Goal: Information Seeking & Learning: Find specific fact

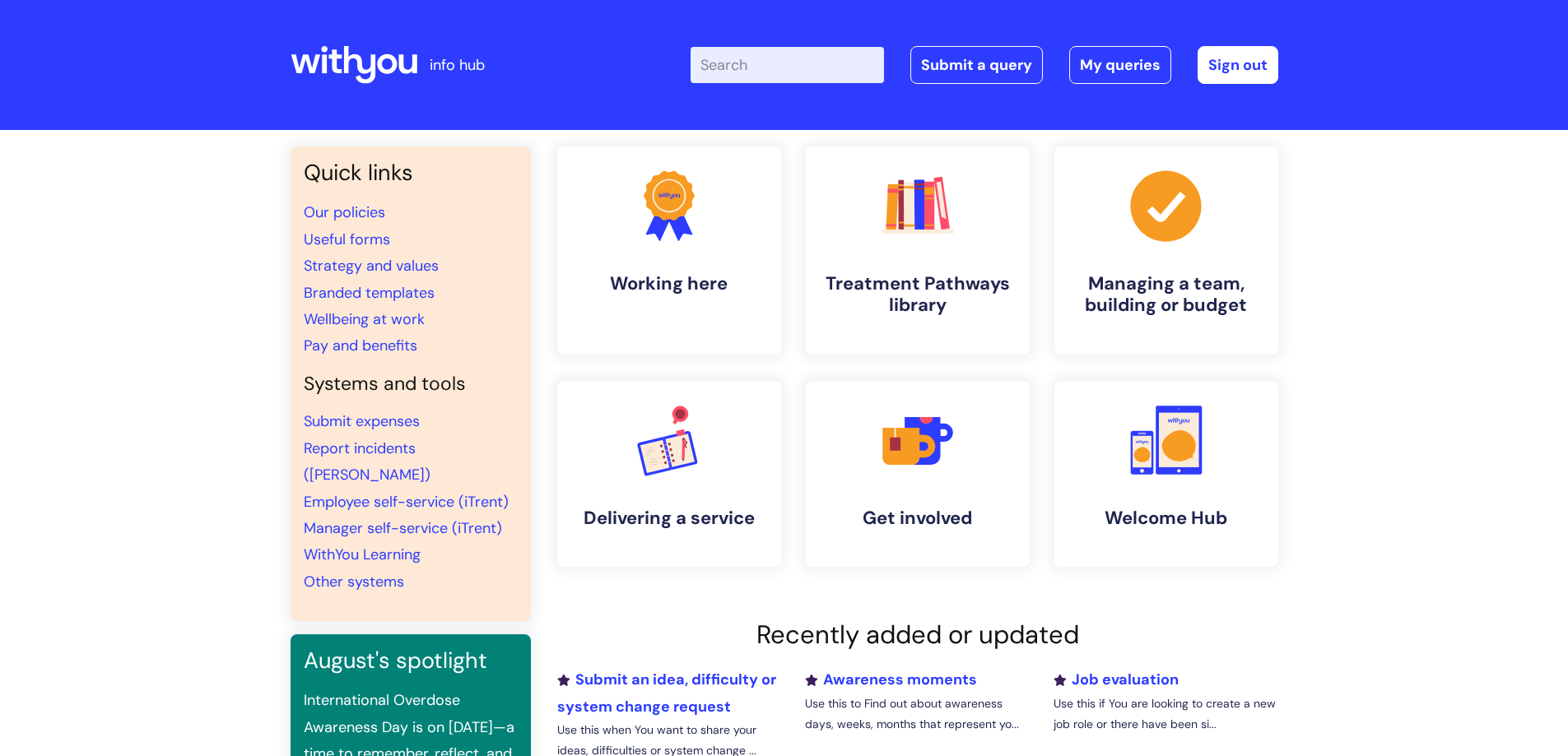
click at [747, 61] on input "Enter your search term here..." at bounding box center [787, 65] width 194 height 36
type input "salary banding"
click button "Search" at bounding box center [0, 0] width 0 height 0
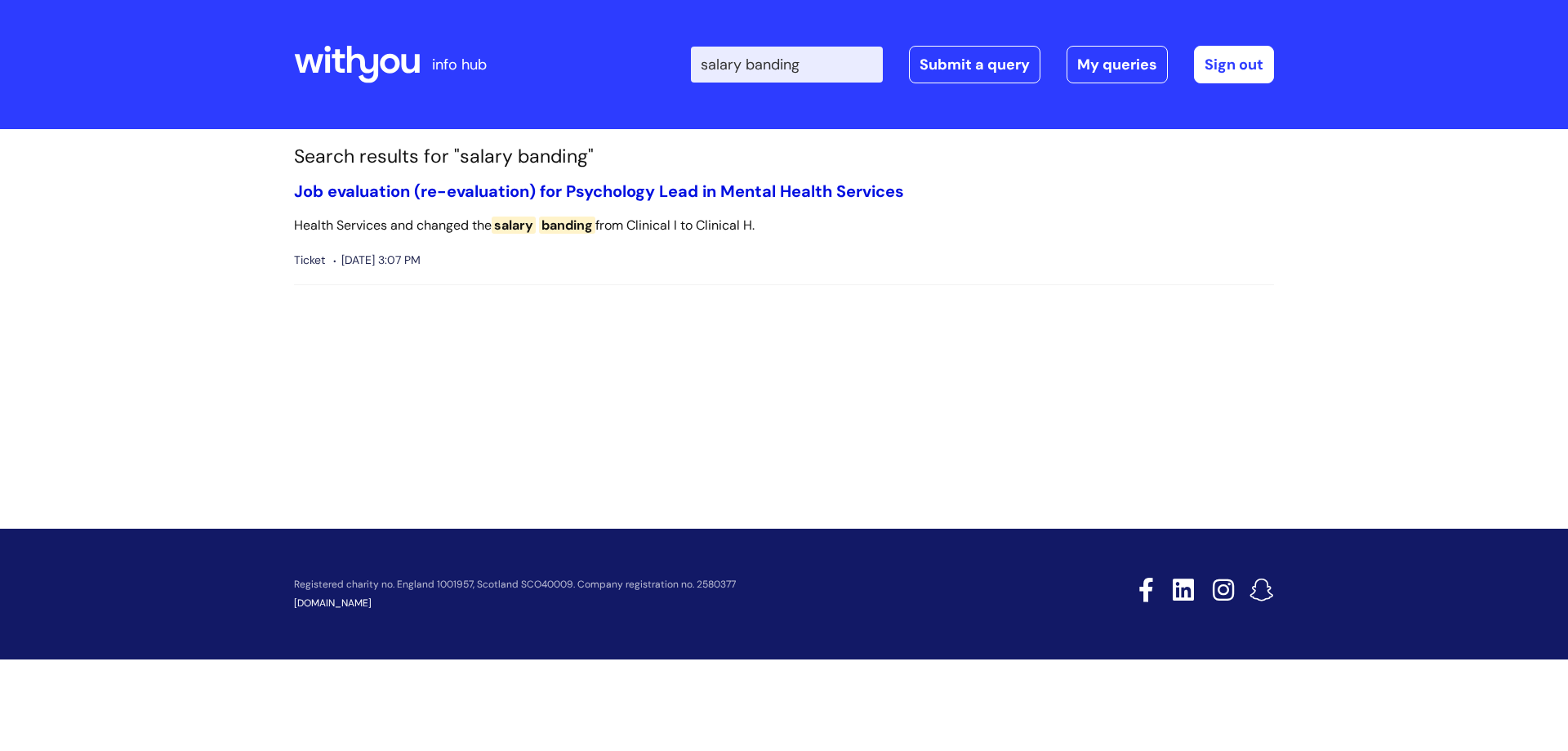
click at [470, 191] on link "Job evaluation (re-evaluation) for Psychology Lead in Mental Health Services" at bounding box center [598, 191] width 610 height 21
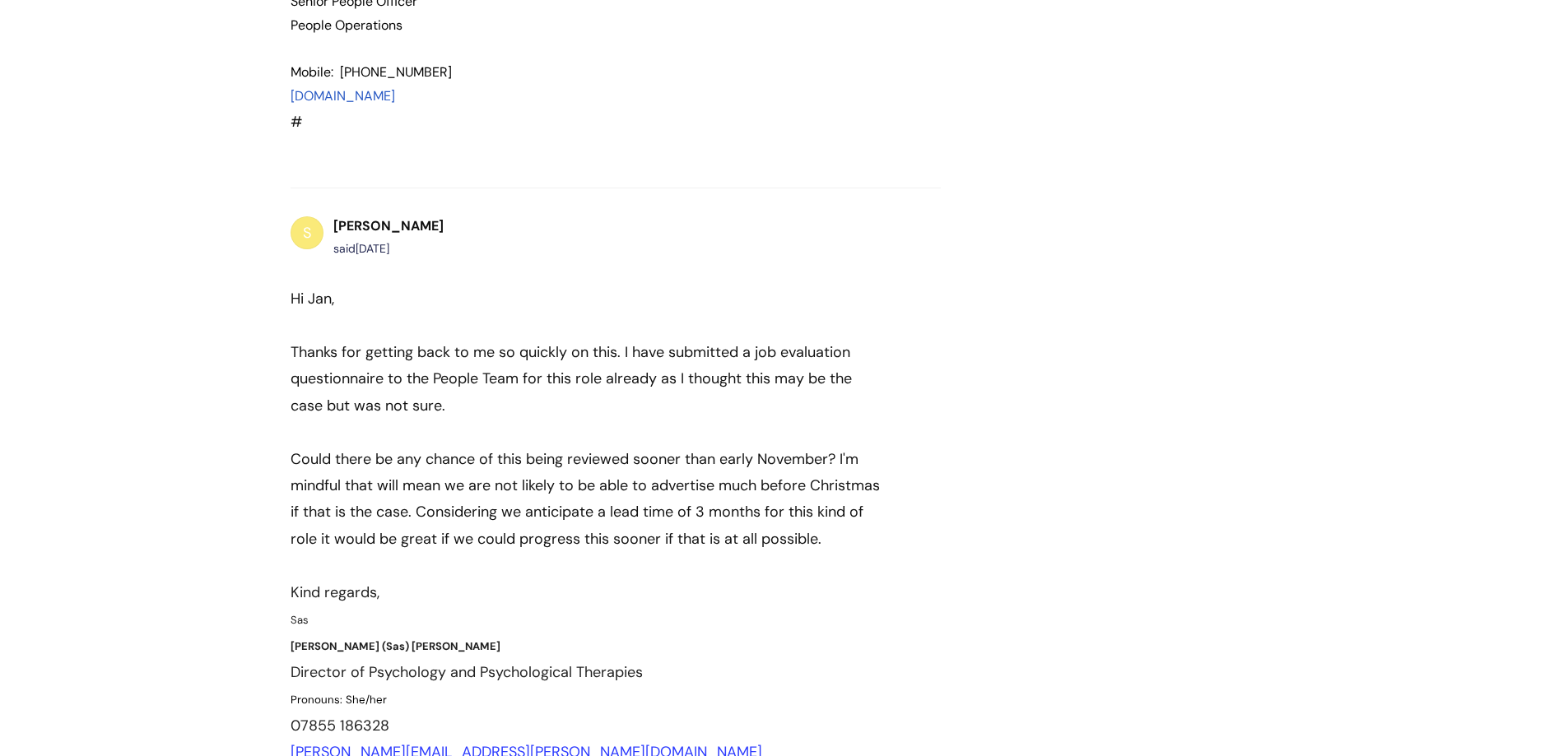
scroll to position [2169, 0]
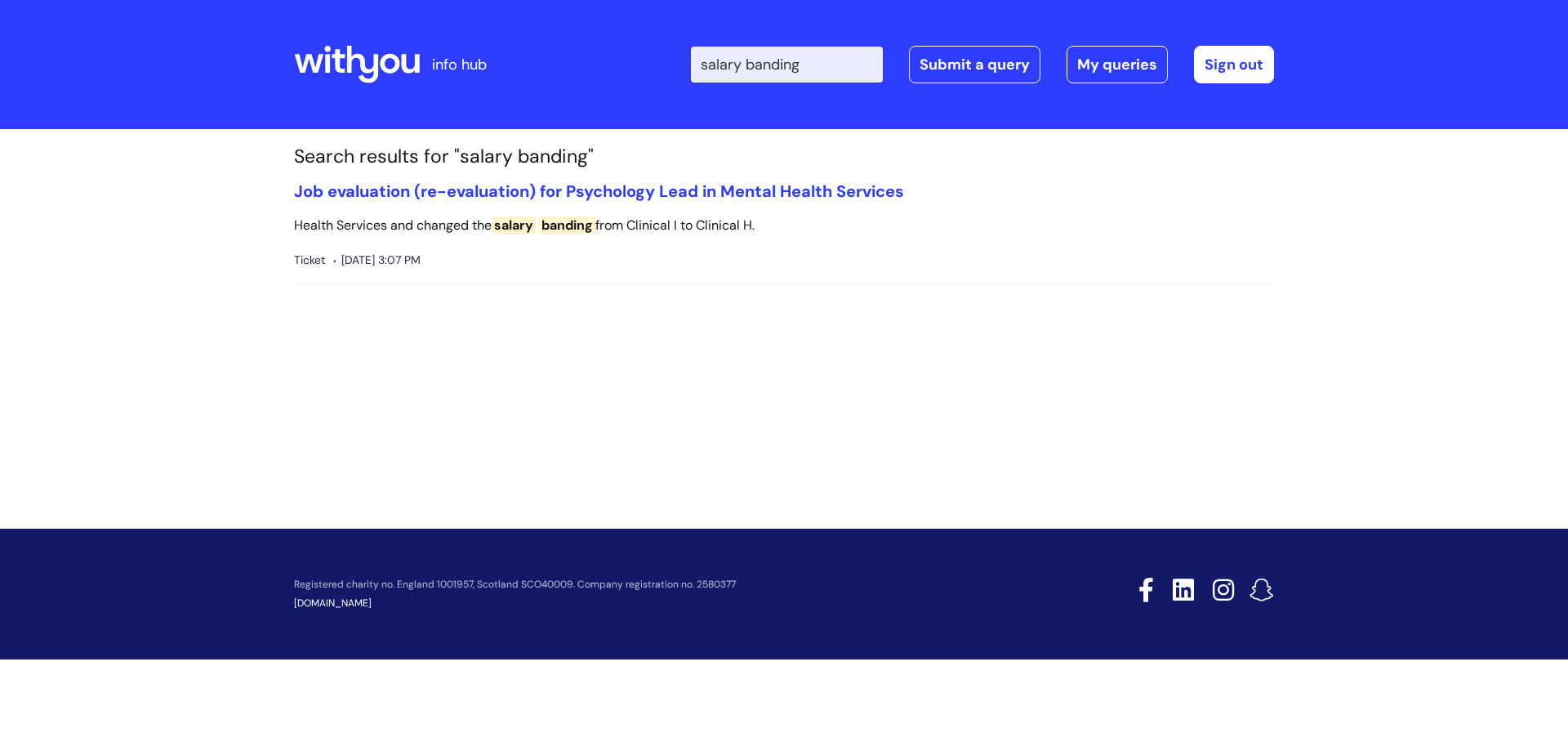
click at [850, 66] on input "salary banding" at bounding box center [786, 64] width 192 height 36
type input "salary"
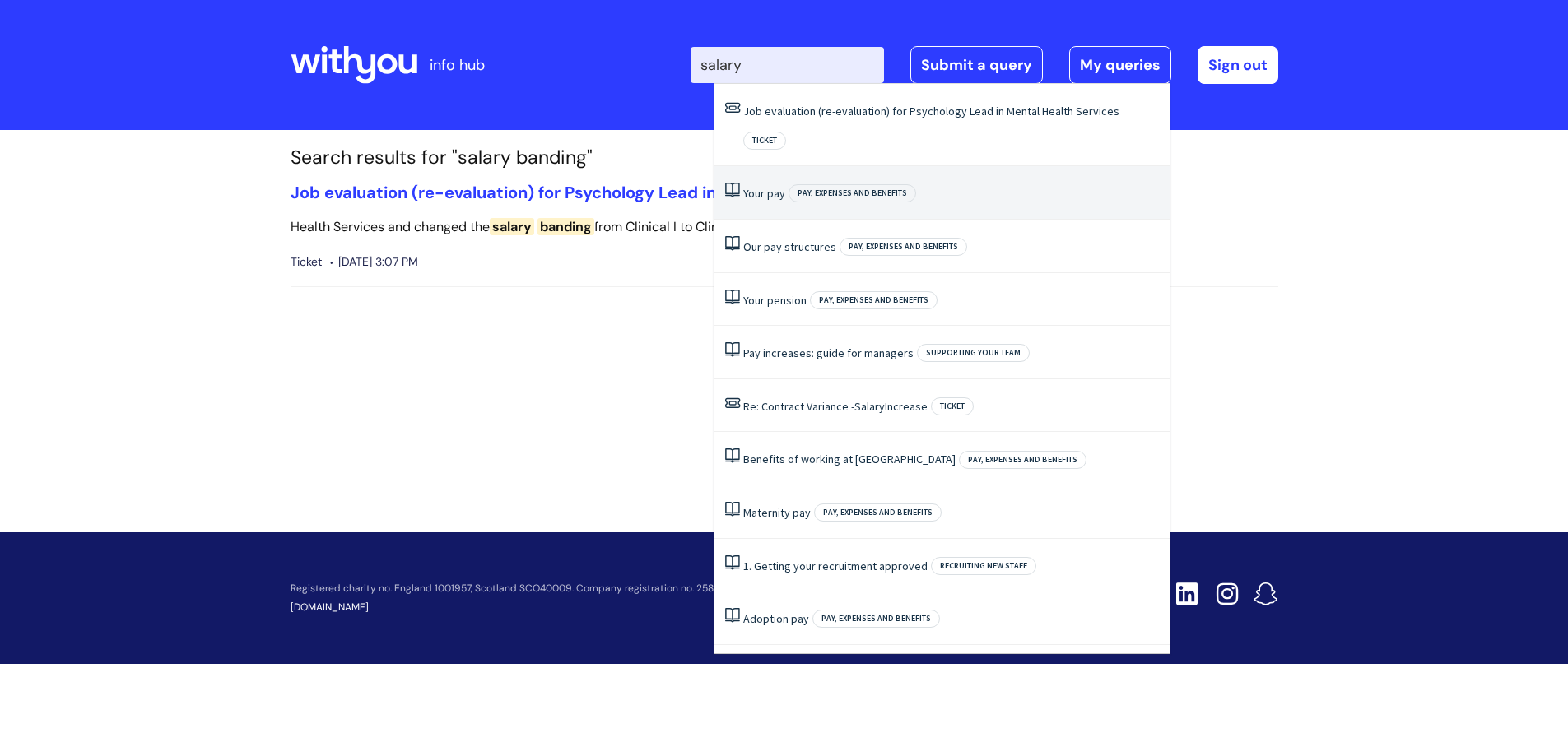
click at [776, 172] on li "Your pay Pay, expenses and benefits" at bounding box center [941, 193] width 455 height 53
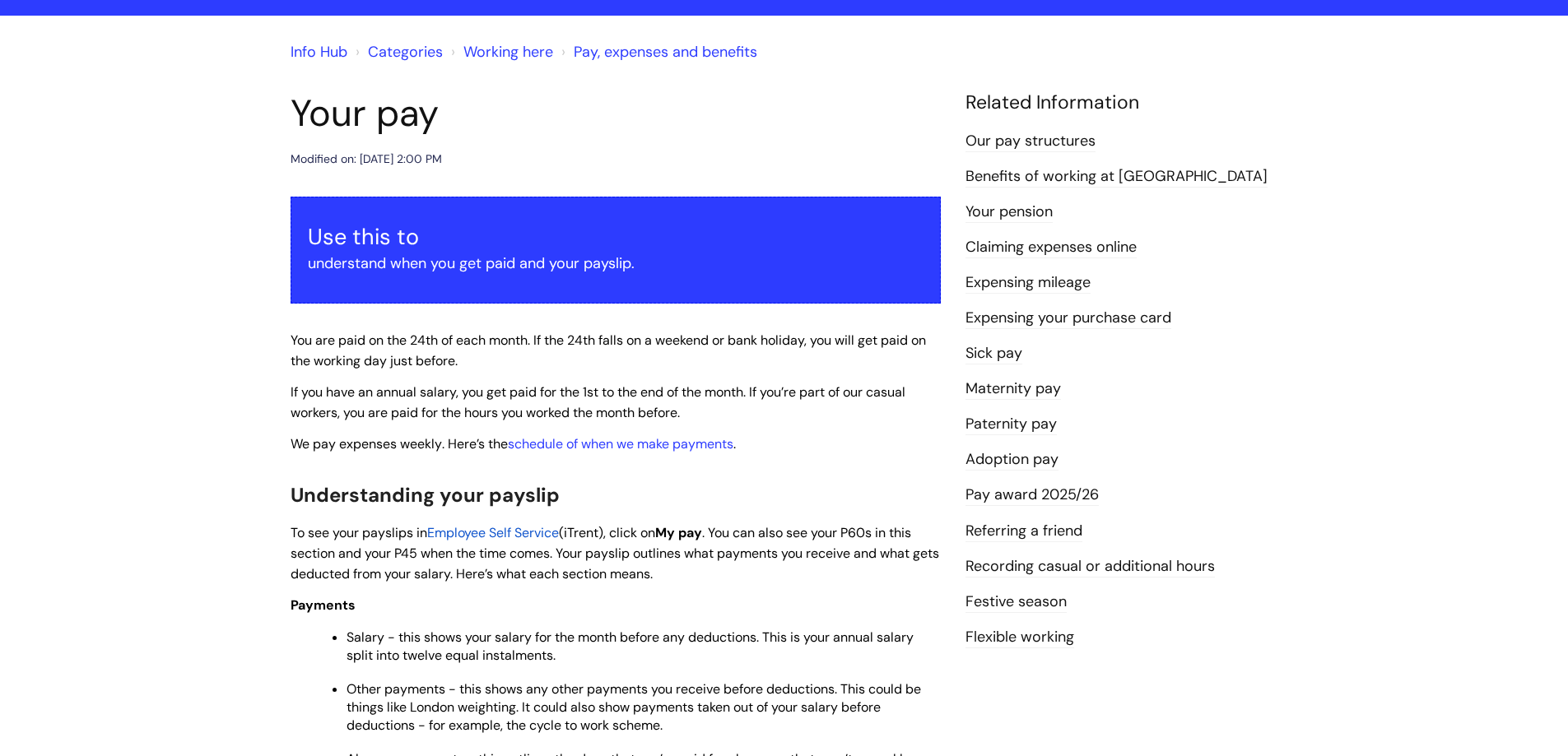
scroll to position [82, 0]
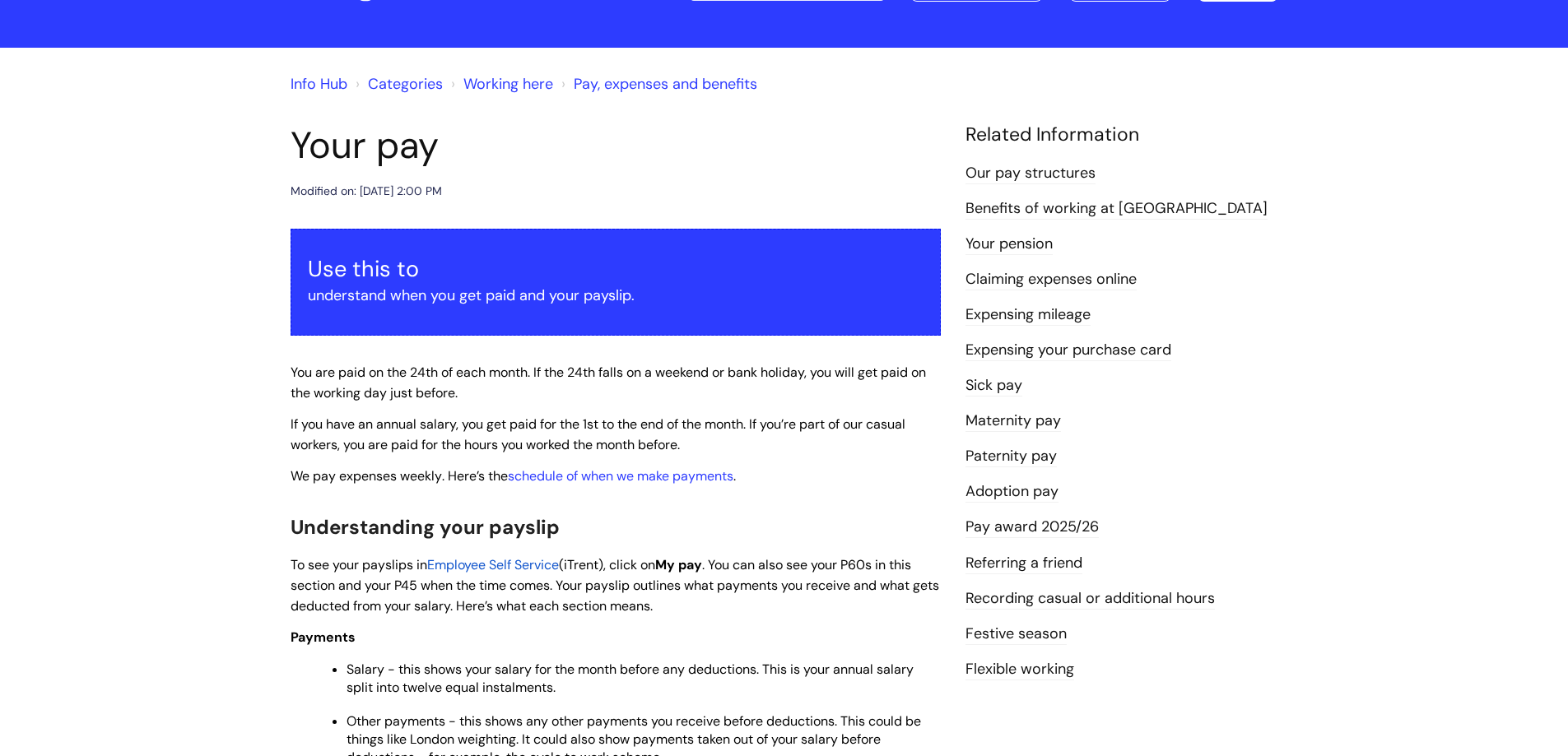
click at [1051, 163] on link "Our pay structures" at bounding box center [1030, 173] width 130 height 21
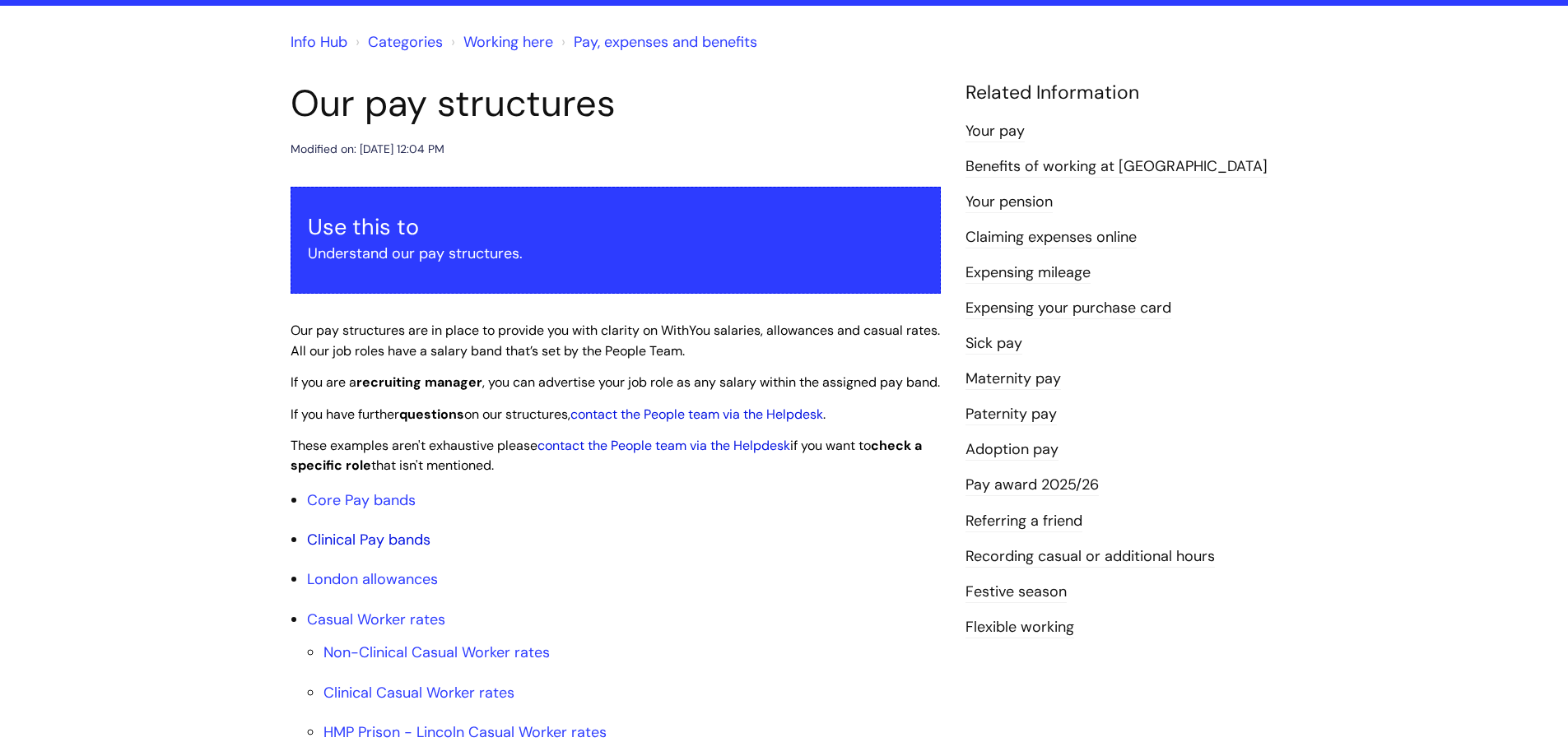
scroll to position [165, 0]
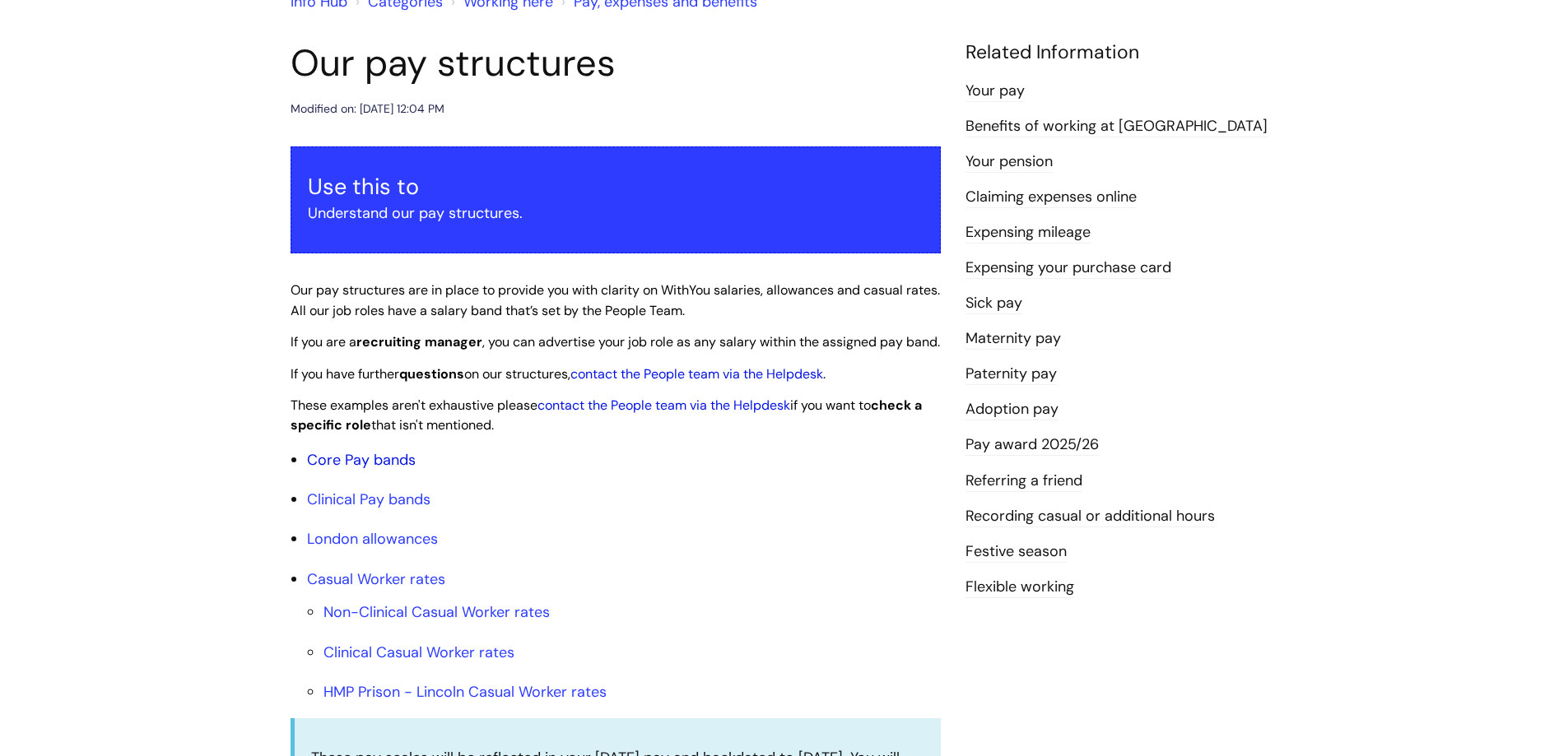
click at [377, 470] on link "Core Pay bands" at bounding box center [361, 460] width 109 height 20
click at [366, 470] on link "Core Pay bands" at bounding box center [361, 460] width 109 height 20
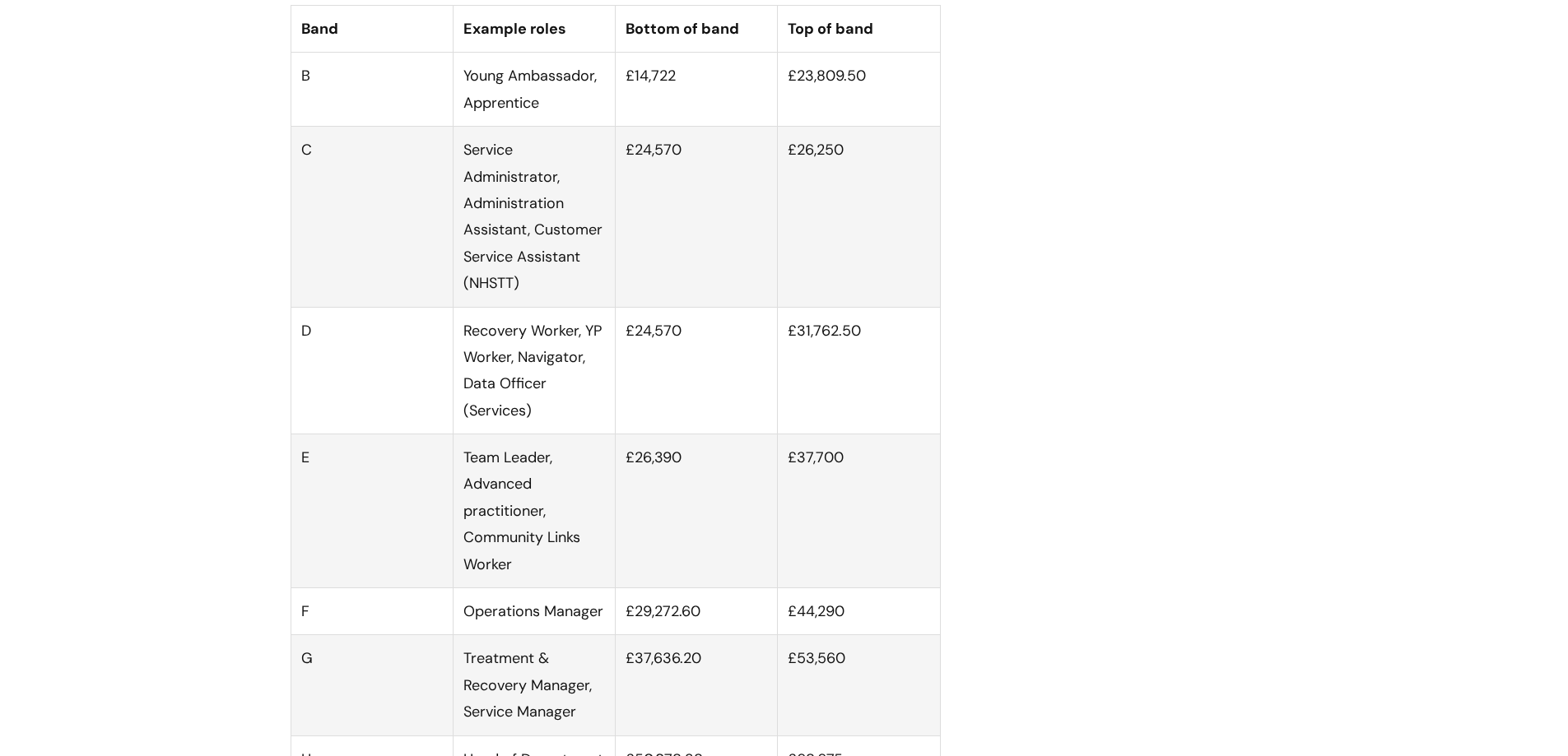
scroll to position [1233, 0]
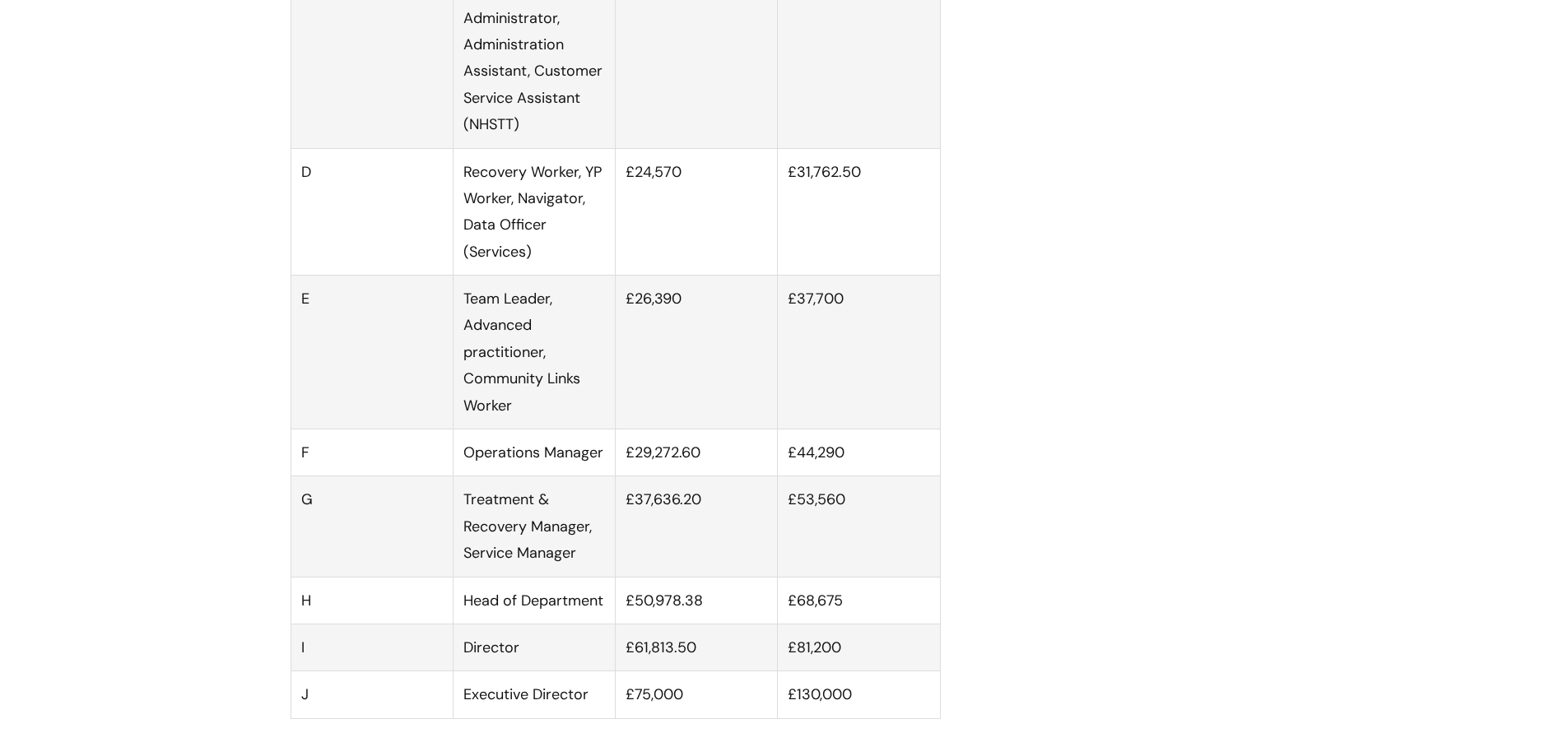
click at [658, 348] on td "£26,390" at bounding box center [696, 353] width 162 height 154
